Goal: Navigation & Orientation: Find specific page/section

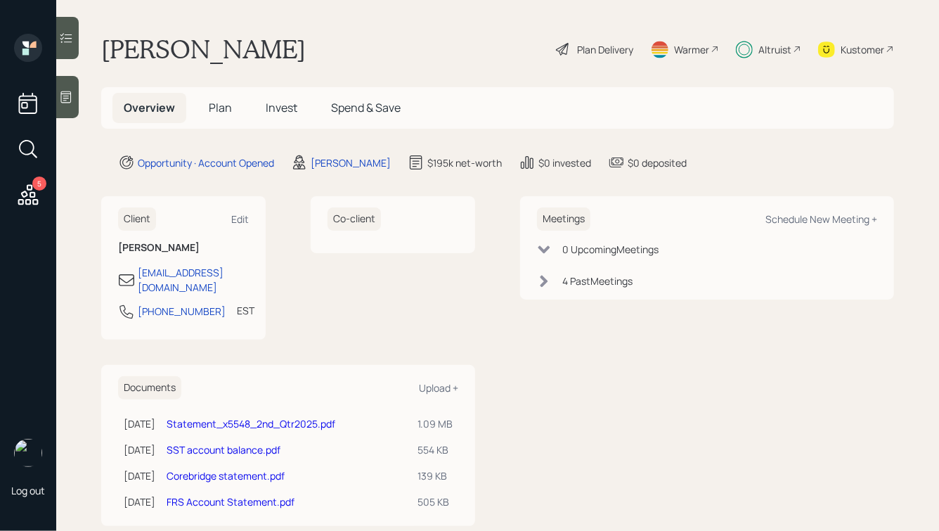
click at [285, 105] on span "Invest" at bounding box center [282, 107] width 32 height 15
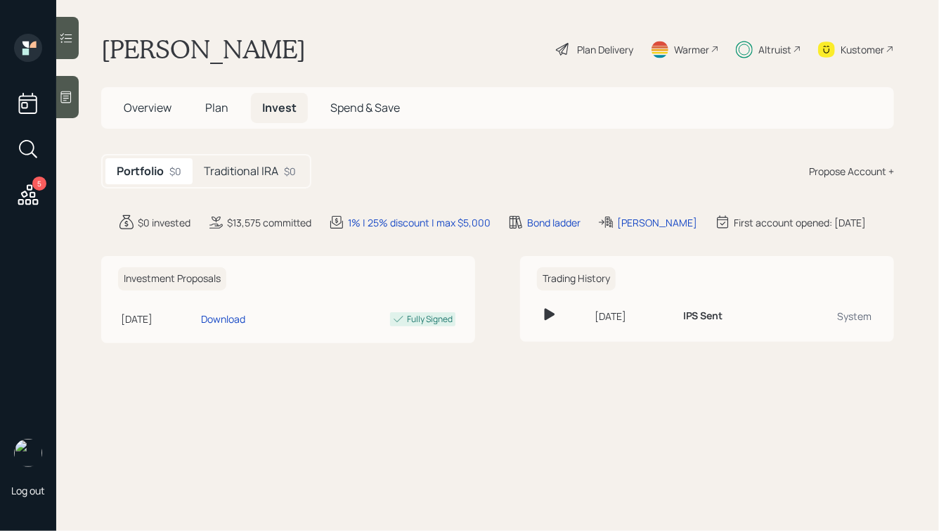
click at [844, 53] on div "Kustomer" at bounding box center [863, 49] width 44 height 15
